Goal: Transaction & Acquisition: Book appointment/travel/reservation

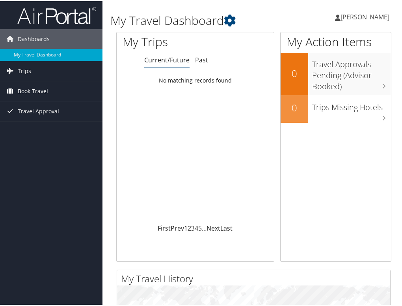
click at [44, 84] on span "Book Travel" at bounding box center [33, 90] width 30 height 20
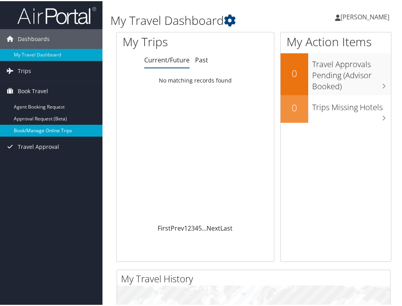
click at [62, 127] on link "Book/Manage Online Trips" at bounding box center [51, 129] width 103 height 12
